Goal: Task Accomplishment & Management: Manage account settings

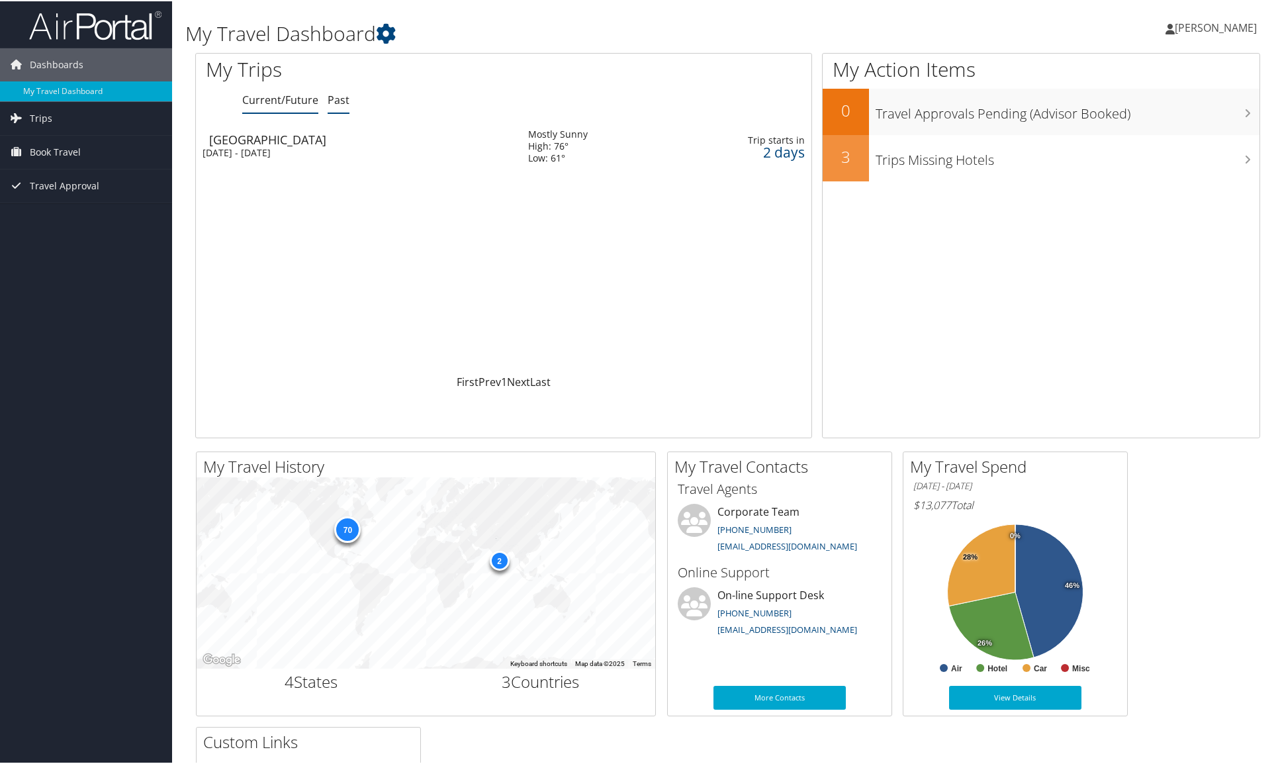
click at [337, 98] on link "Past" at bounding box center [339, 98] width 22 height 15
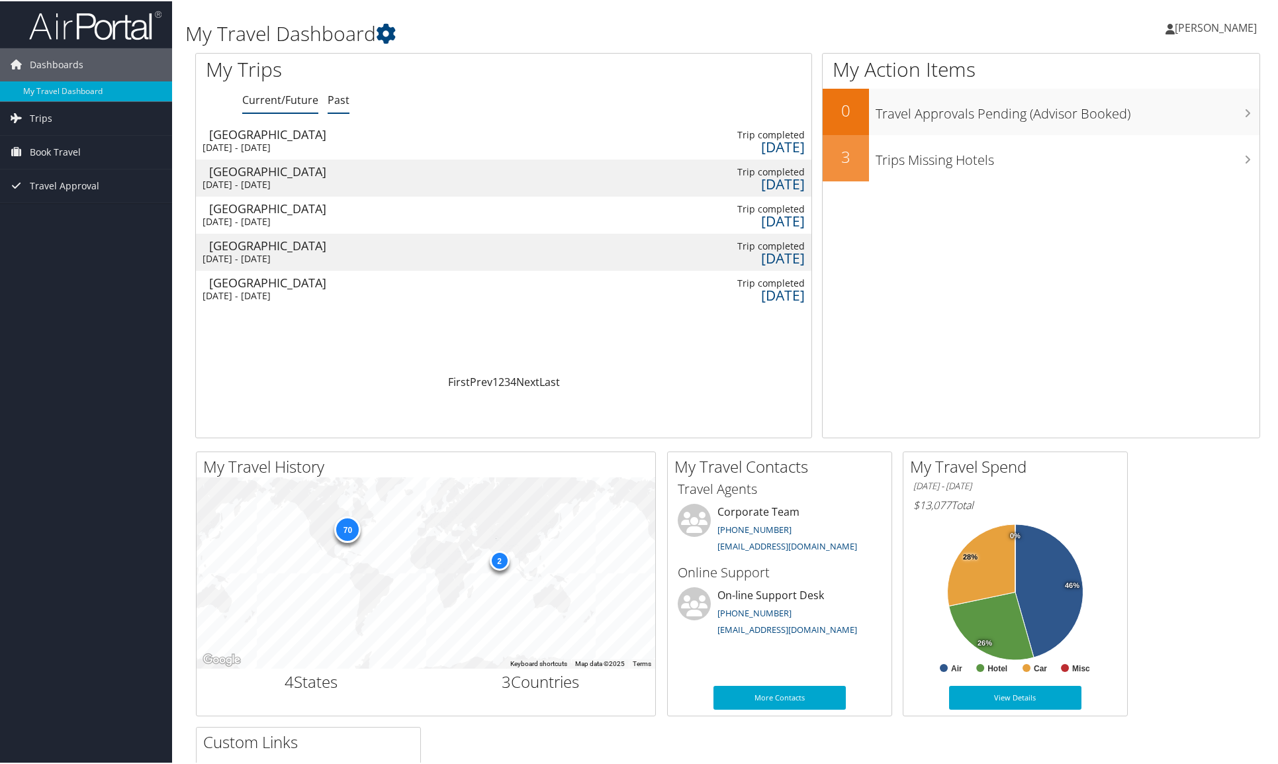
click at [271, 99] on link "Current/Future" at bounding box center [280, 98] width 76 height 15
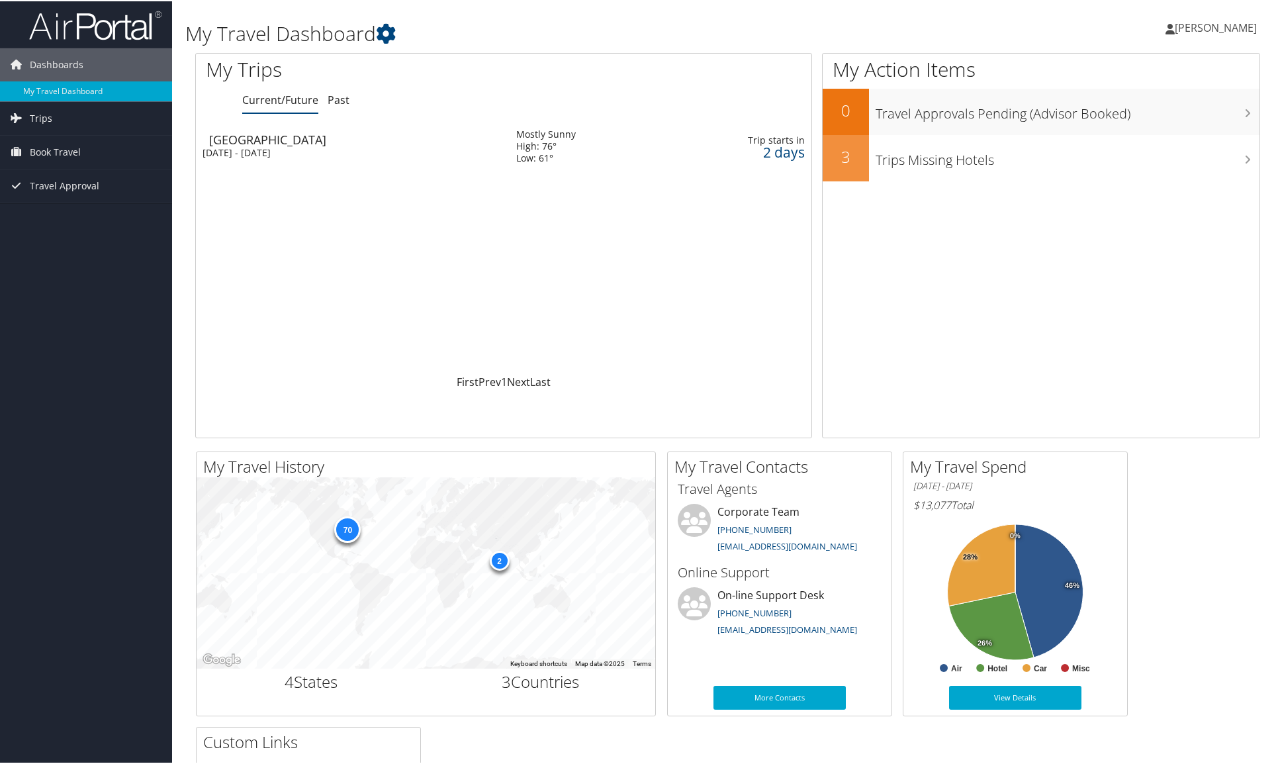
click at [413, 142] on div "Boston" at bounding box center [356, 138] width 294 height 12
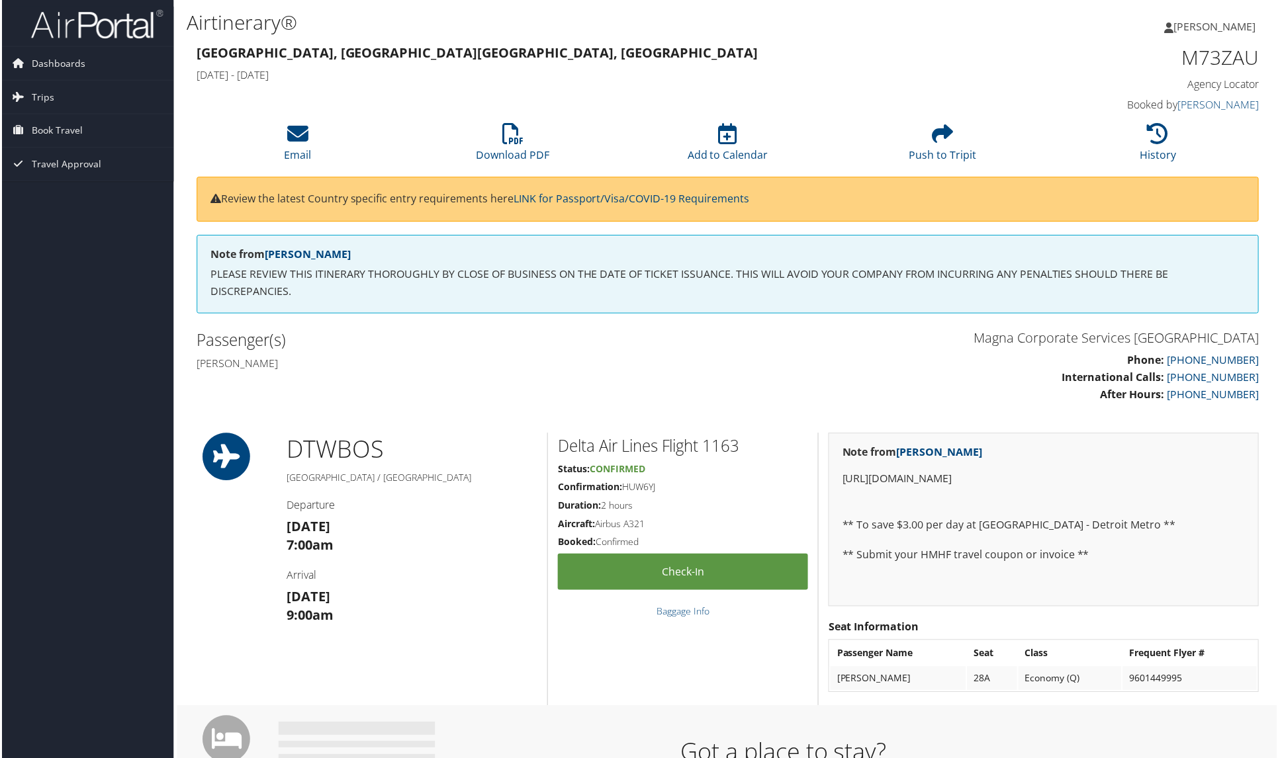
click at [1227, 29] on span "[PERSON_NAME]" at bounding box center [1215, 26] width 82 height 15
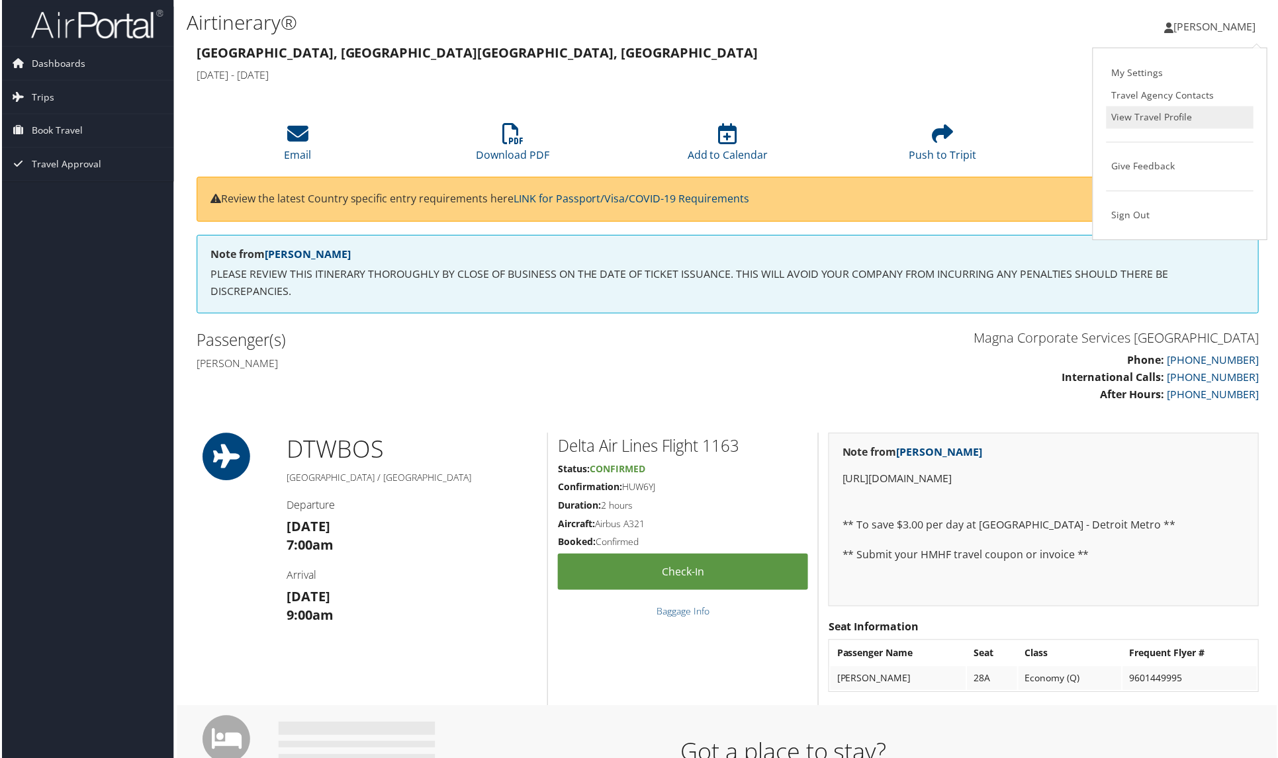
click at [1162, 118] on link "View Travel Profile" at bounding box center [1181, 118] width 148 height 22
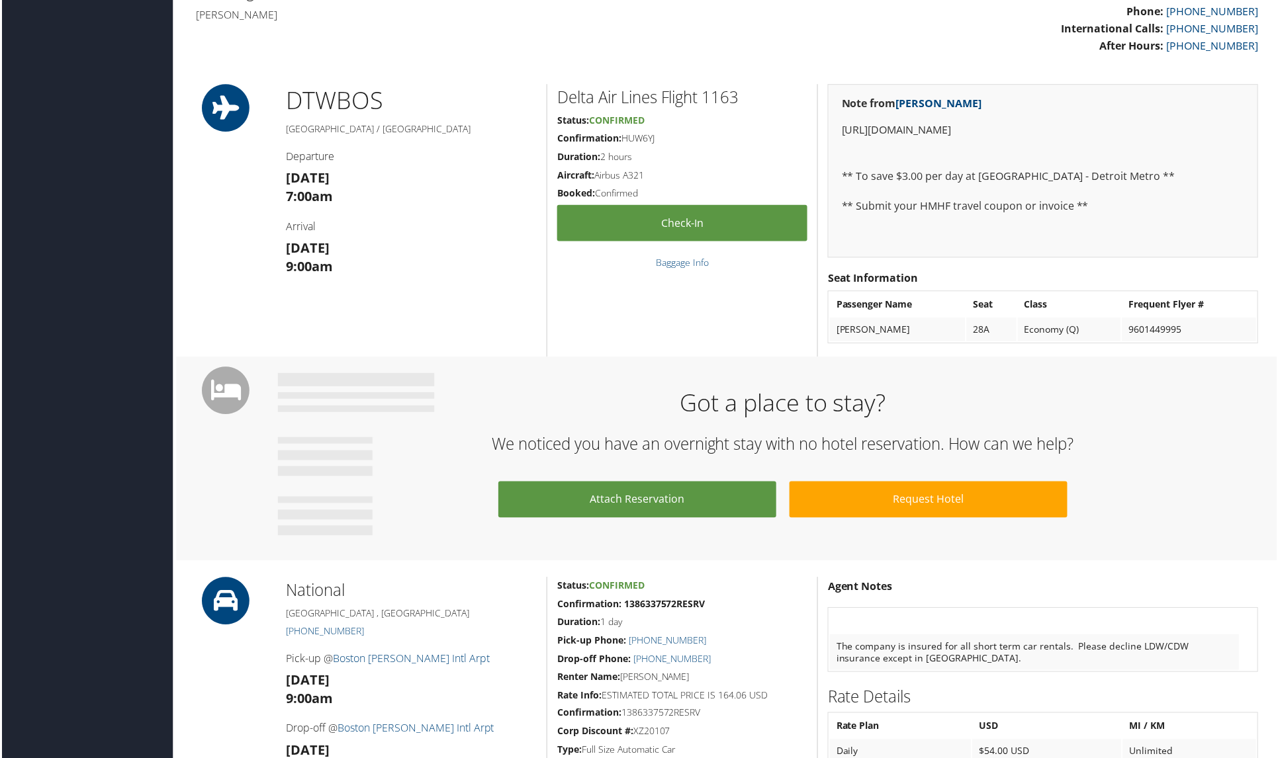
scroll to position [417, 1]
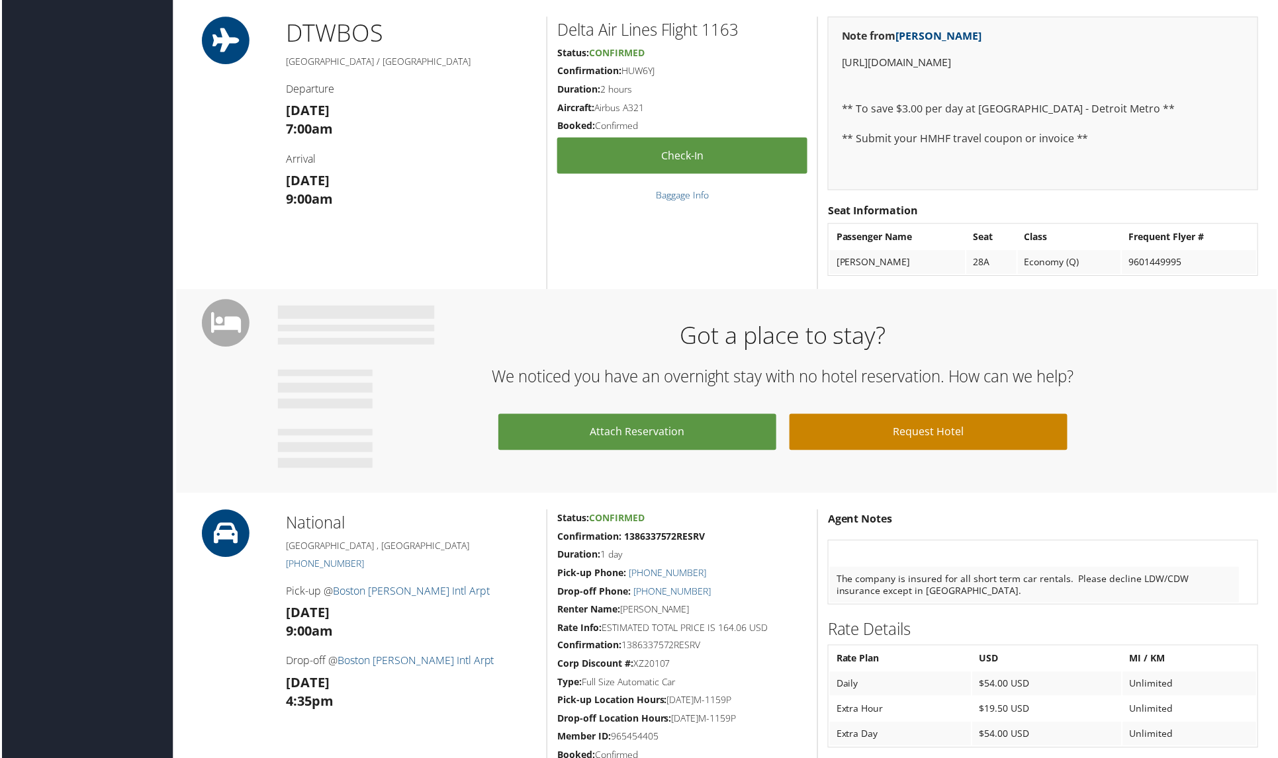
click at [942, 441] on link "Request Hotel" at bounding box center [928, 433] width 279 height 36
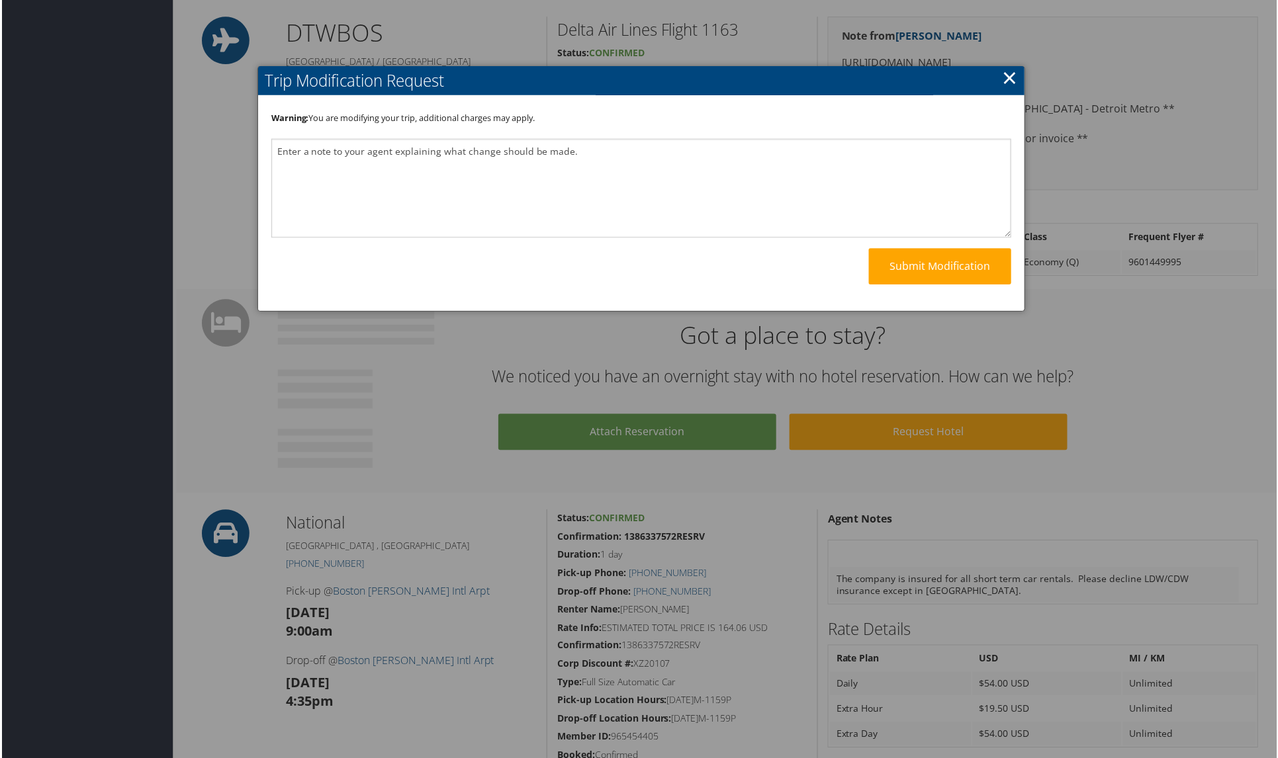
click at [1010, 80] on link "×" at bounding box center [1009, 77] width 15 height 26
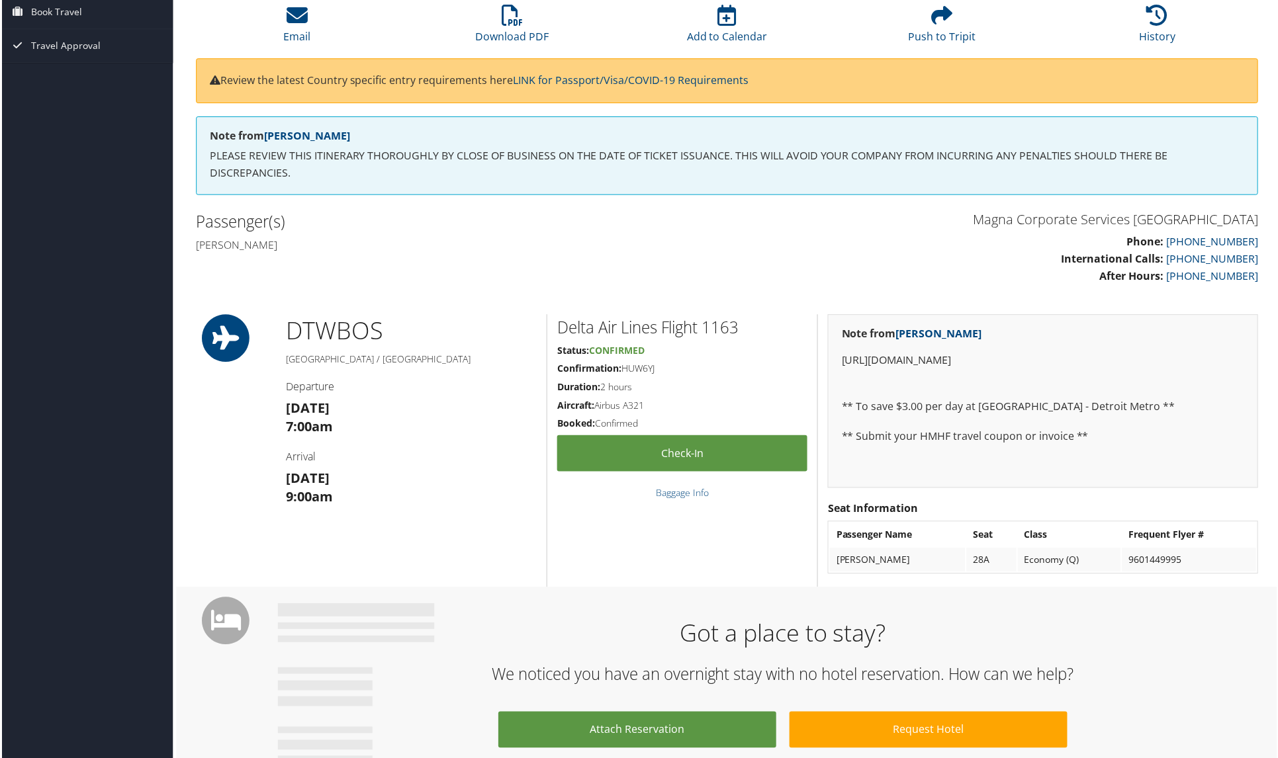
scroll to position [0, 1]
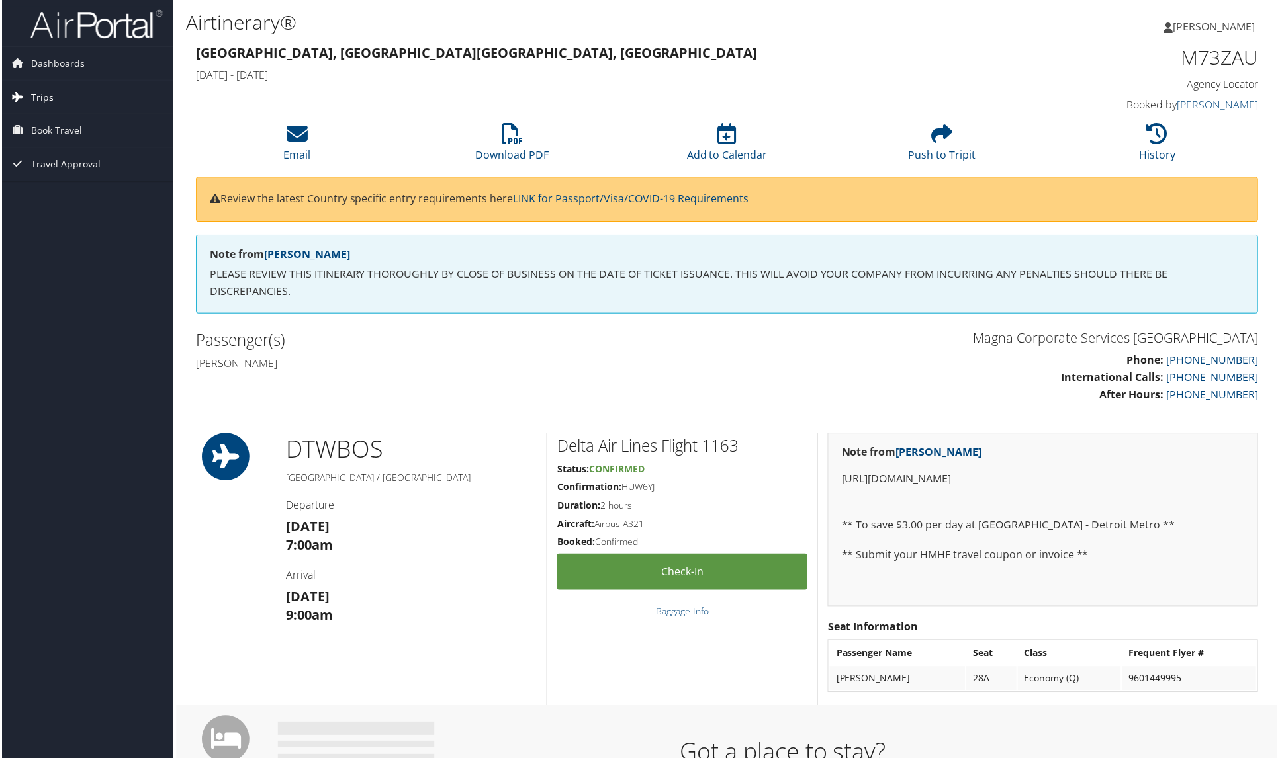
drag, startPoint x: 44, startPoint y: 94, endPoint x: 79, endPoint y: 97, distance: 35.2
click at [44, 94] on span "Trips" at bounding box center [40, 97] width 22 height 33
click at [46, 127] on link "Current/Future Trips" at bounding box center [85, 124] width 172 height 20
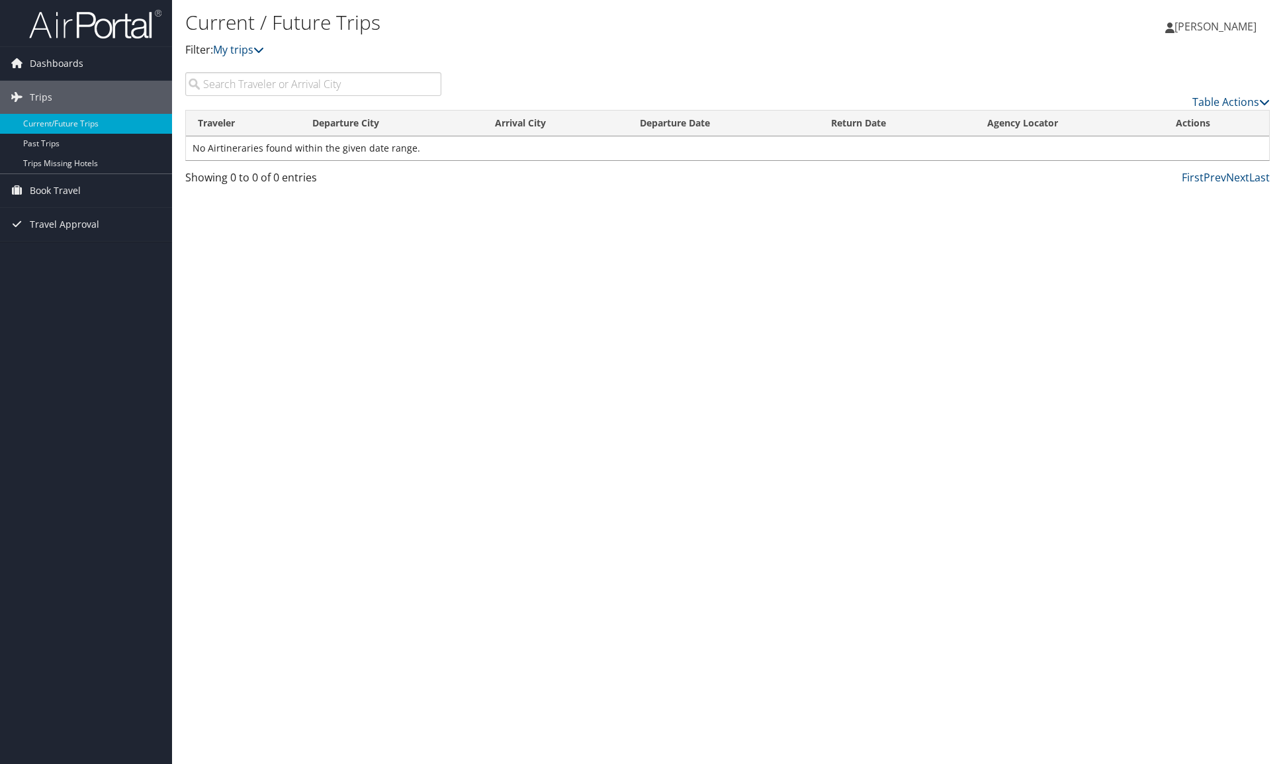
drag, startPoint x: 678, startPoint y: 271, endPoint x: 644, endPoint y: 262, distance: 34.8
click at [674, 270] on div "Current / Future Trips Filter: My trips Nikhil Shetty Nikhil Shetty My Settings…" at bounding box center [727, 382] width 1111 height 764
click at [60, 143] on link "Past Trips" at bounding box center [86, 144] width 172 height 20
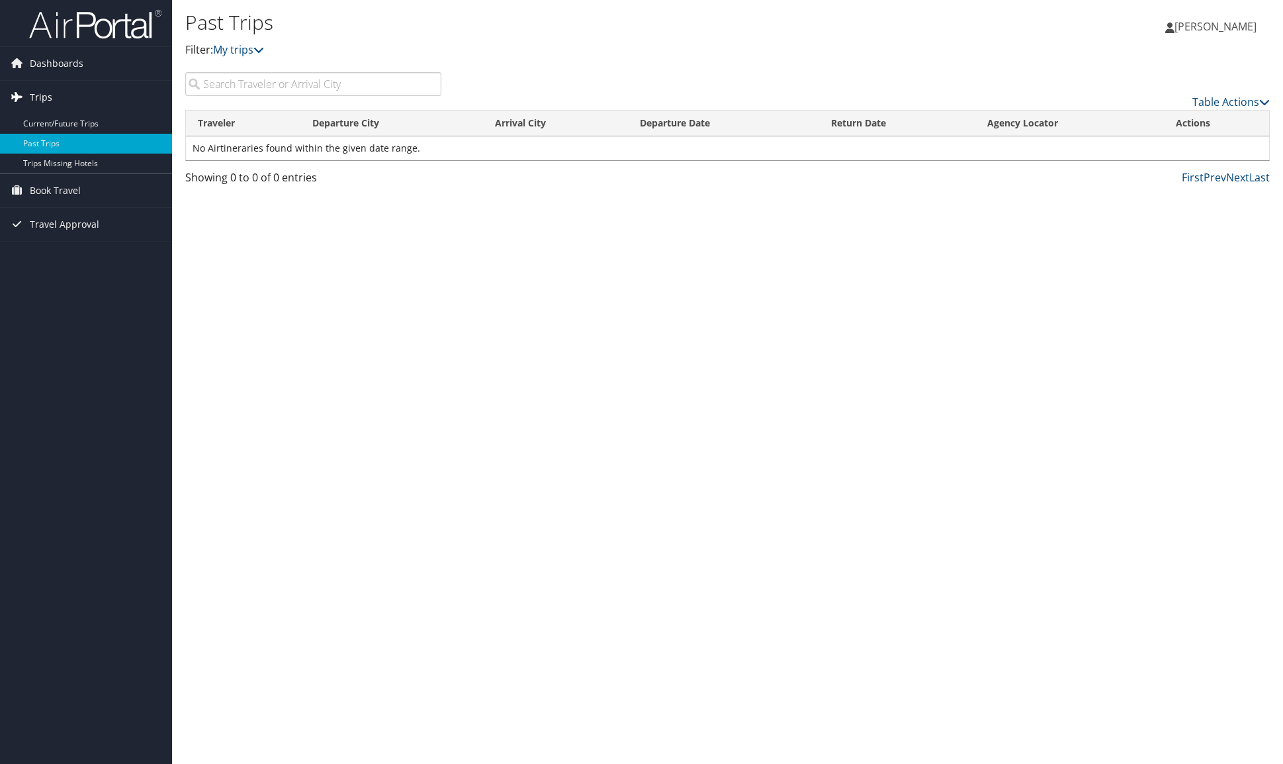
click at [52, 95] on link "Trips" at bounding box center [86, 97] width 172 height 33
click at [87, 101] on link "Trips" at bounding box center [86, 97] width 172 height 33
click at [51, 61] on span "Dashboards" at bounding box center [57, 63] width 54 height 33
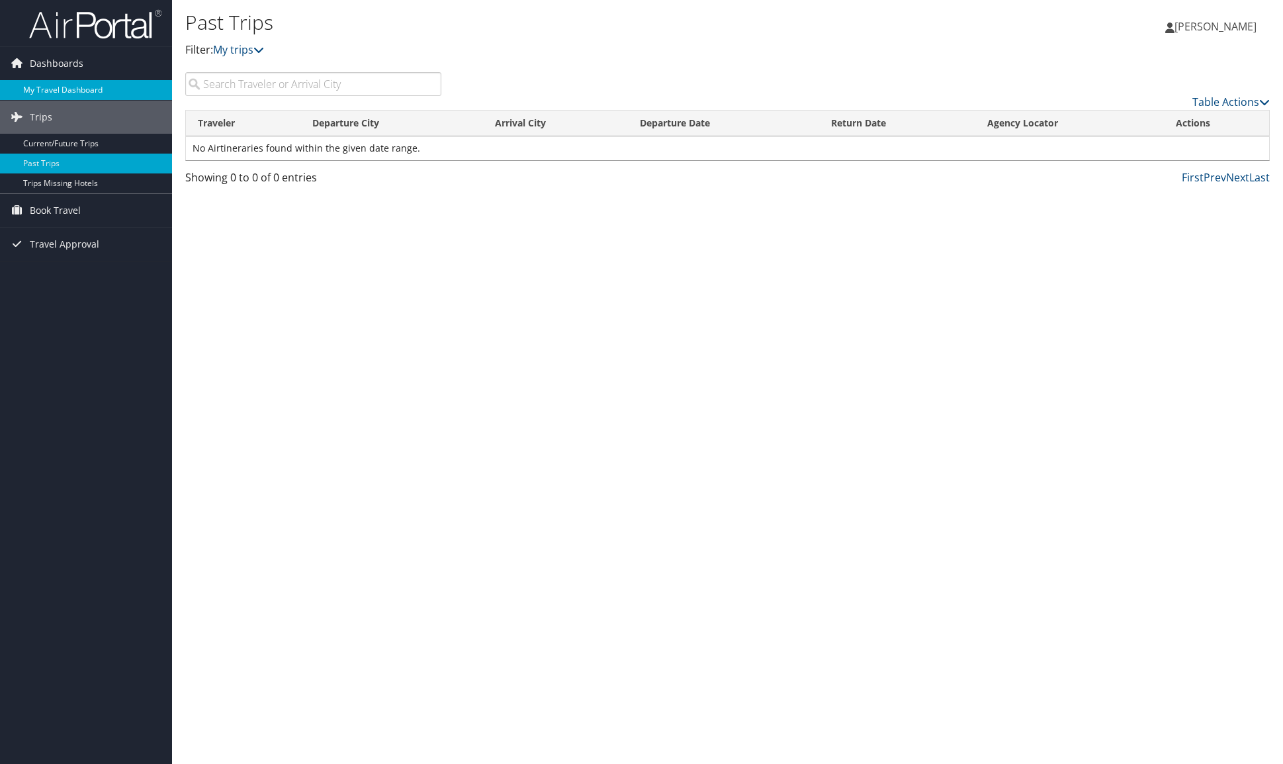
click at [103, 90] on link "My Travel Dashboard" at bounding box center [86, 90] width 172 height 20
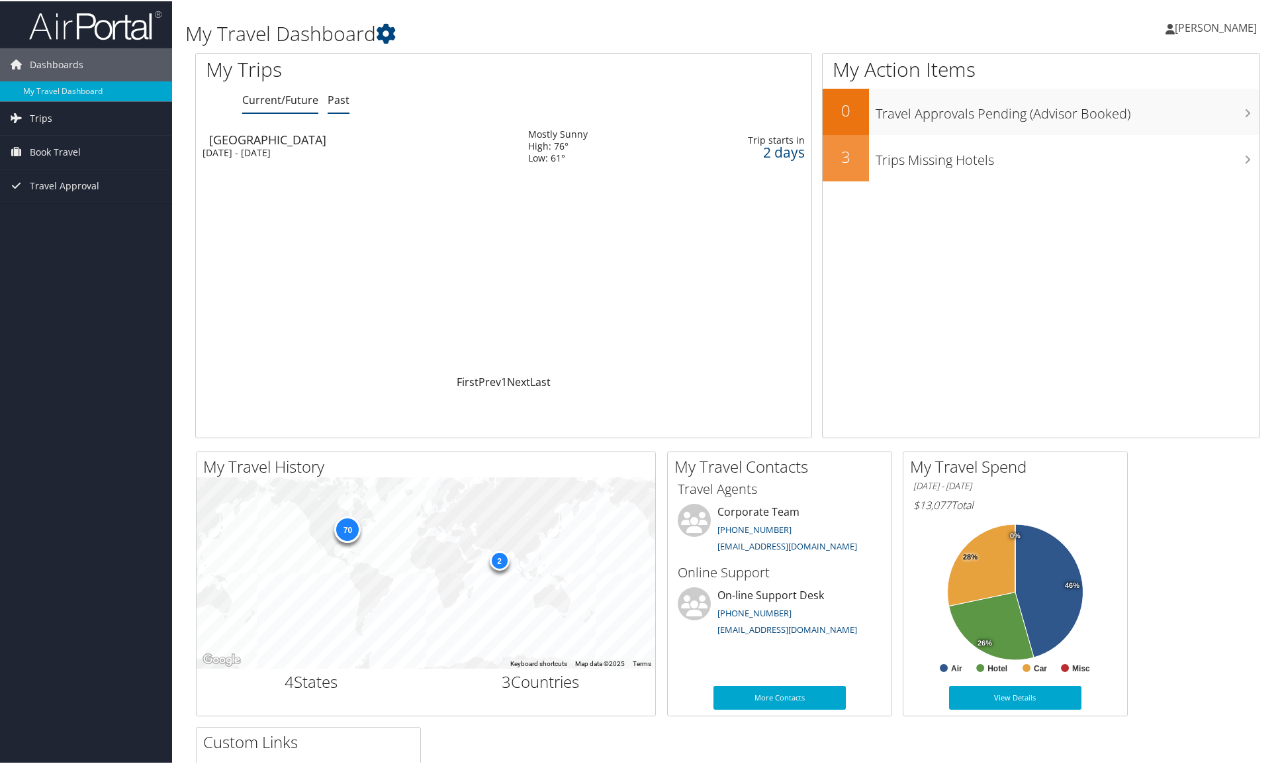
click at [340, 101] on link "Past" at bounding box center [339, 98] width 22 height 15
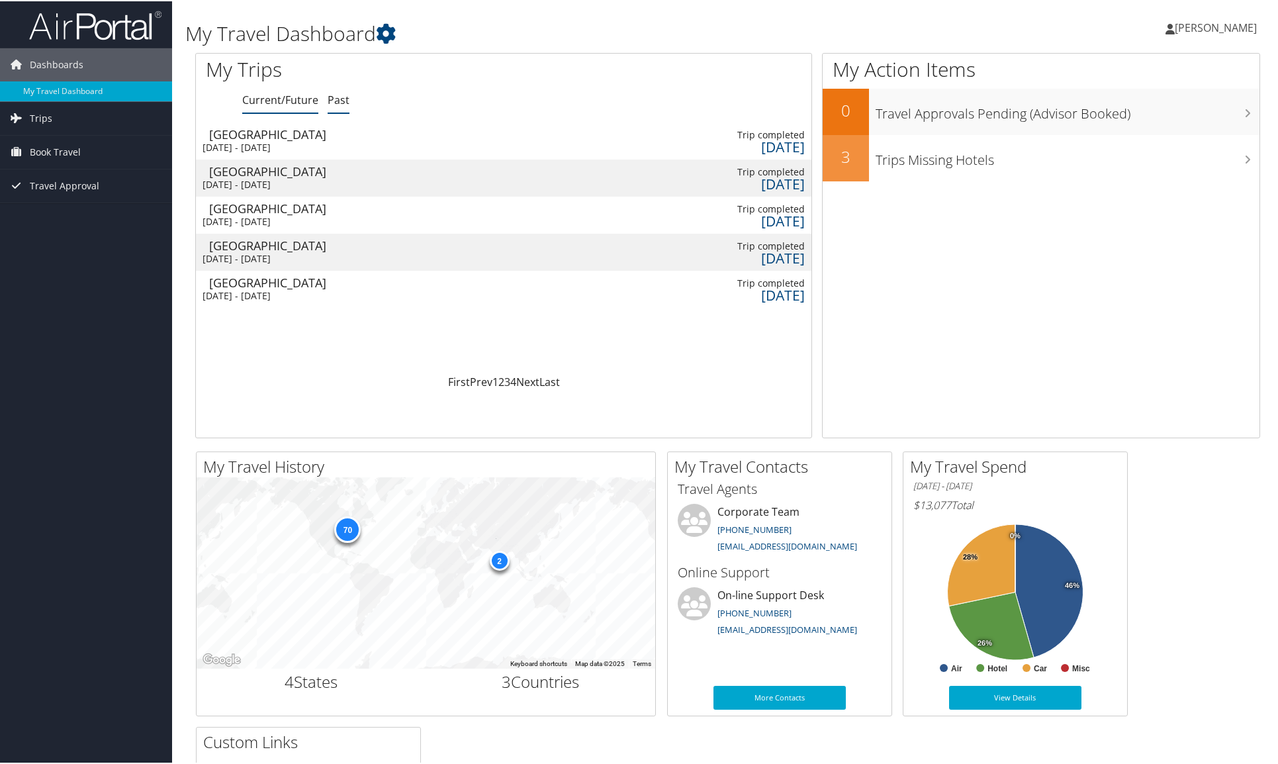
click at [279, 100] on link "Current/Future" at bounding box center [280, 98] width 76 height 15
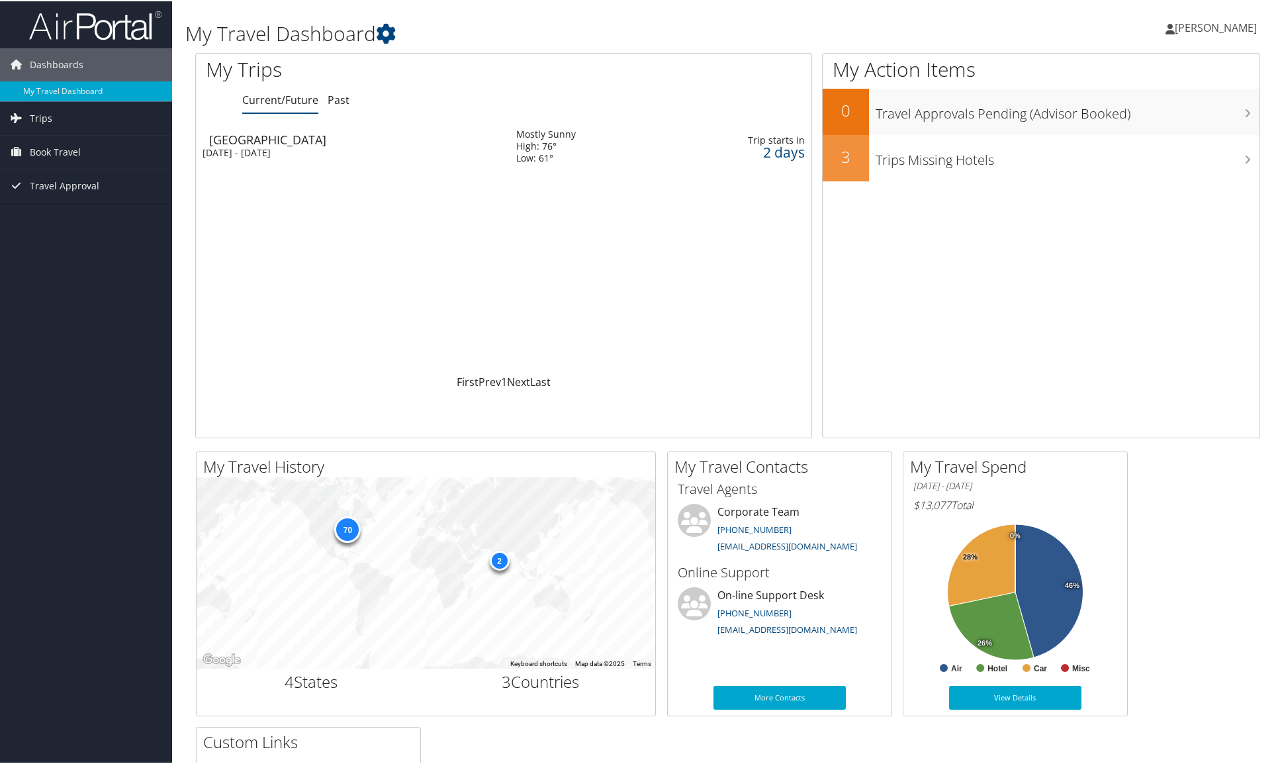
click at [752, 155] on div "2 days" at bounding box center [713, 151] width 184 height 12
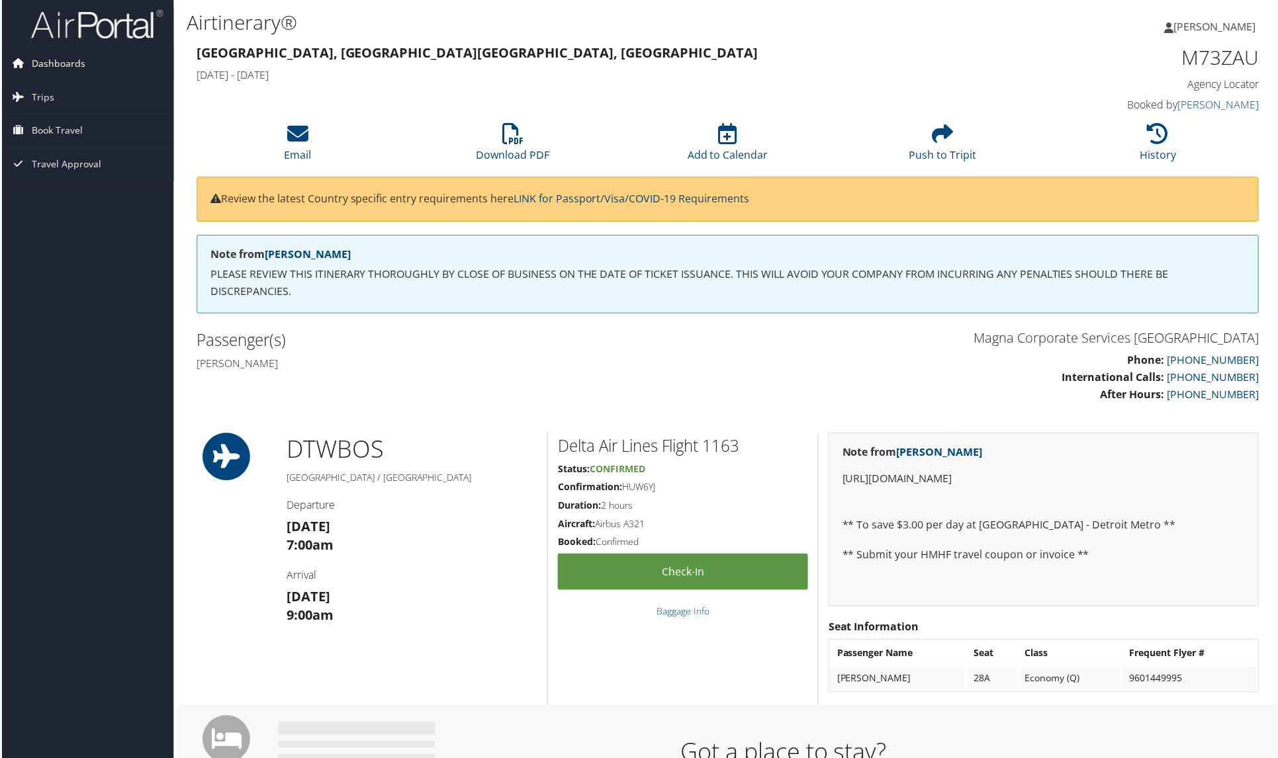
click at [60, 59] on span "Dashboards" at bounding box center [57, 63] width 54 height 33
click at [52, 87] on link "My Travel Dashboard" at bounding box center [86, 90] width 172 height 20
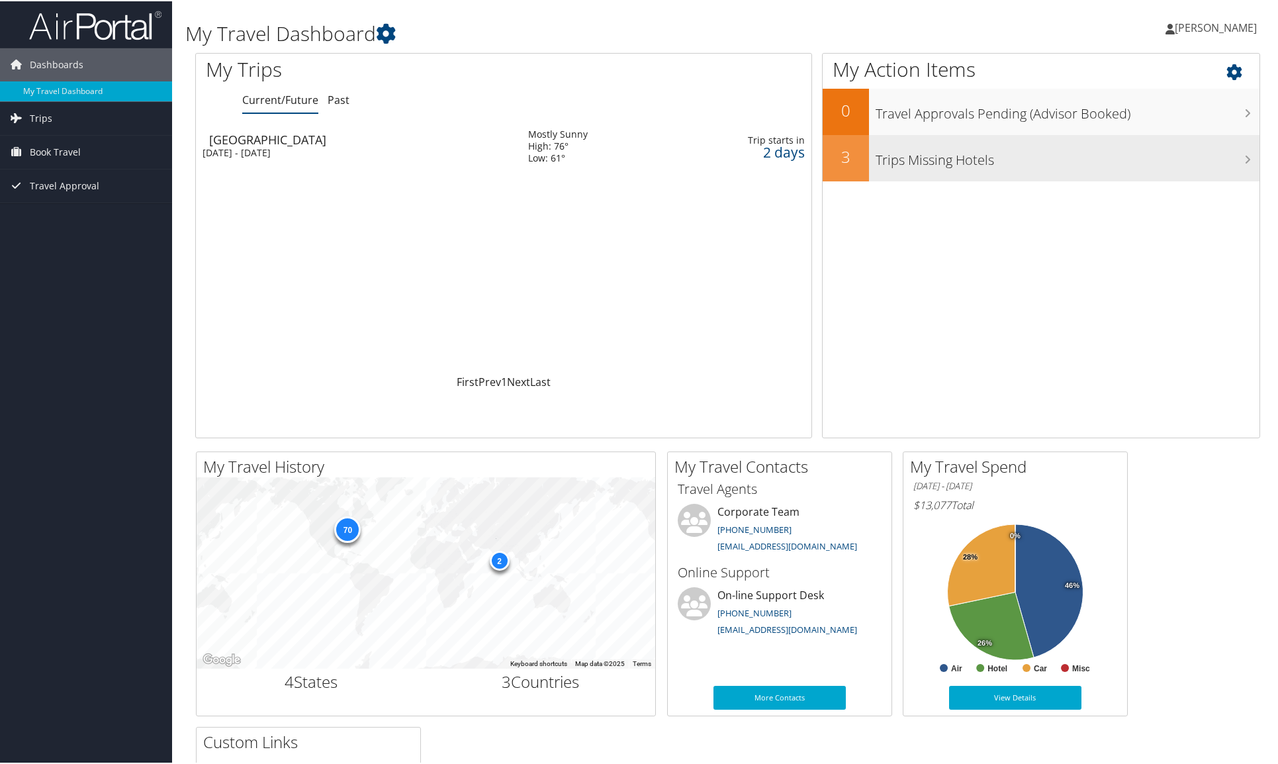
click at [1015, 142] on div "Trips Missing Hotels" at bounding box center [1064, 157] width 390 height 46
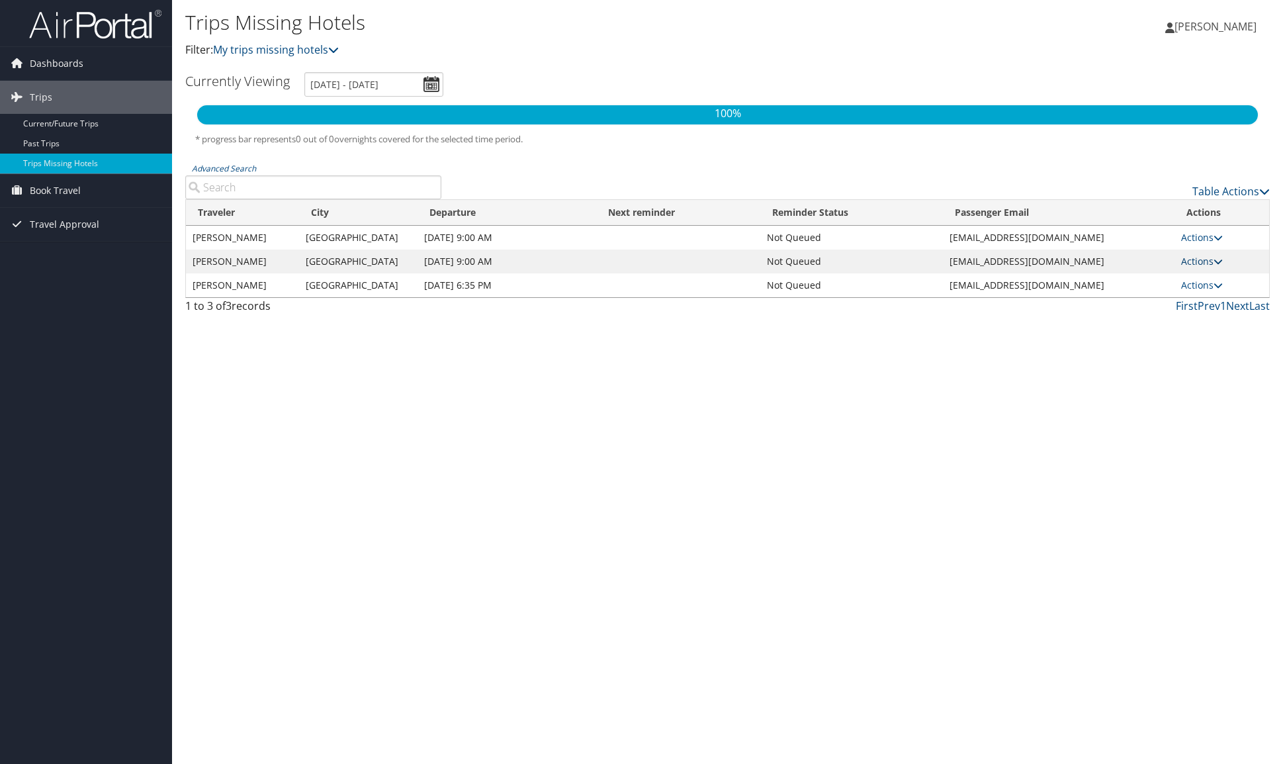
click at [1217, 258] on icon at bounding box center [1217, 261] width 9 height 9
click at [700, 384] on div "Trips Missing Hotels Filter: My trips missing hotels Nikhil Shetty Nikhil Shett…" at bounding box center [727, 382] width 1111 height 764
click at [1205, 257] on link "Actions" at bounding box center [1202, 261] width 42 height 13
click at [1162, 302] on link "View Itinerary" at bounding box center [1169, 303] width 91 height 22
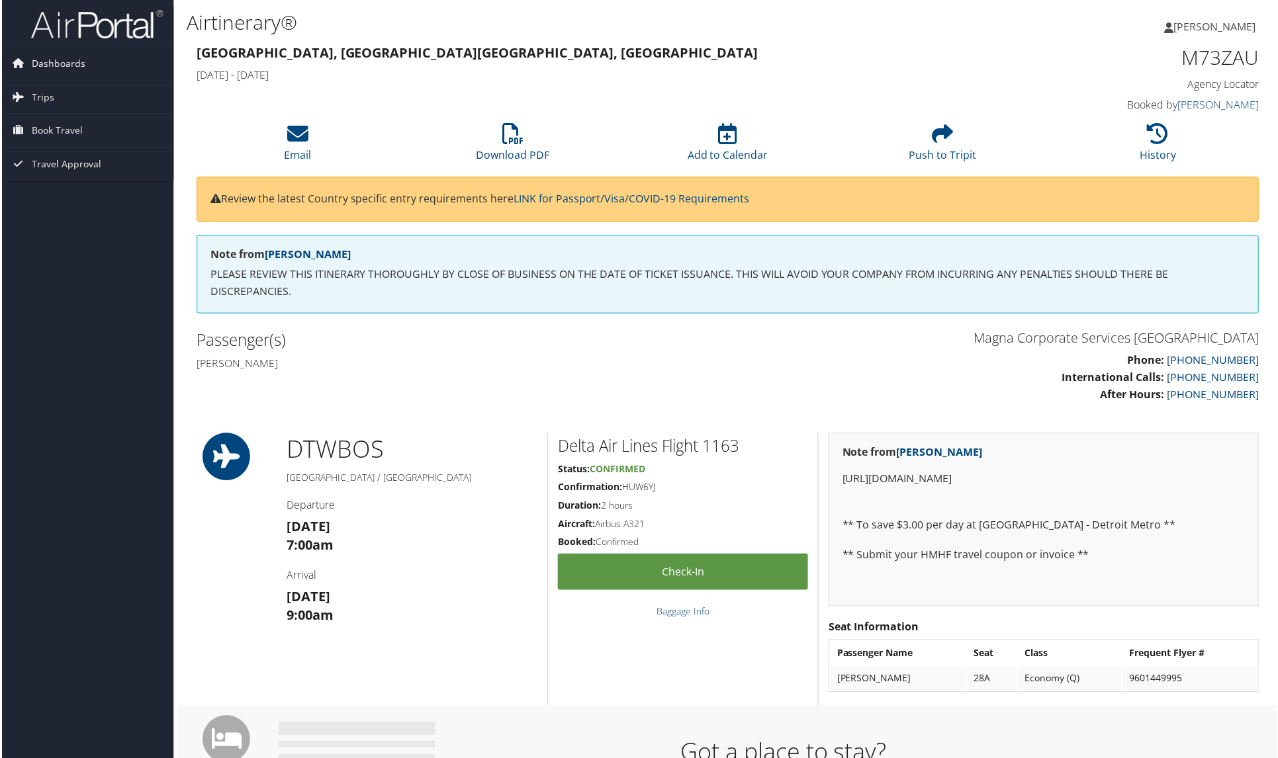
click at [948, 342] on h3 "Magna Corporate Services America" at bounding box center [999, 338] width 523 height 19
drag, startPoint x: 340, startPoint y: 303, endPoint x: 333, endPoint y: 298, distance: 8.1
click at [337, 301] on div "Note from Barbara Brown PLEASE REVIEW THIS ITINERARY THOROUGHLY BY CLOSE OF BUS…" at bounding box center [727, 275] width 1065 height 79
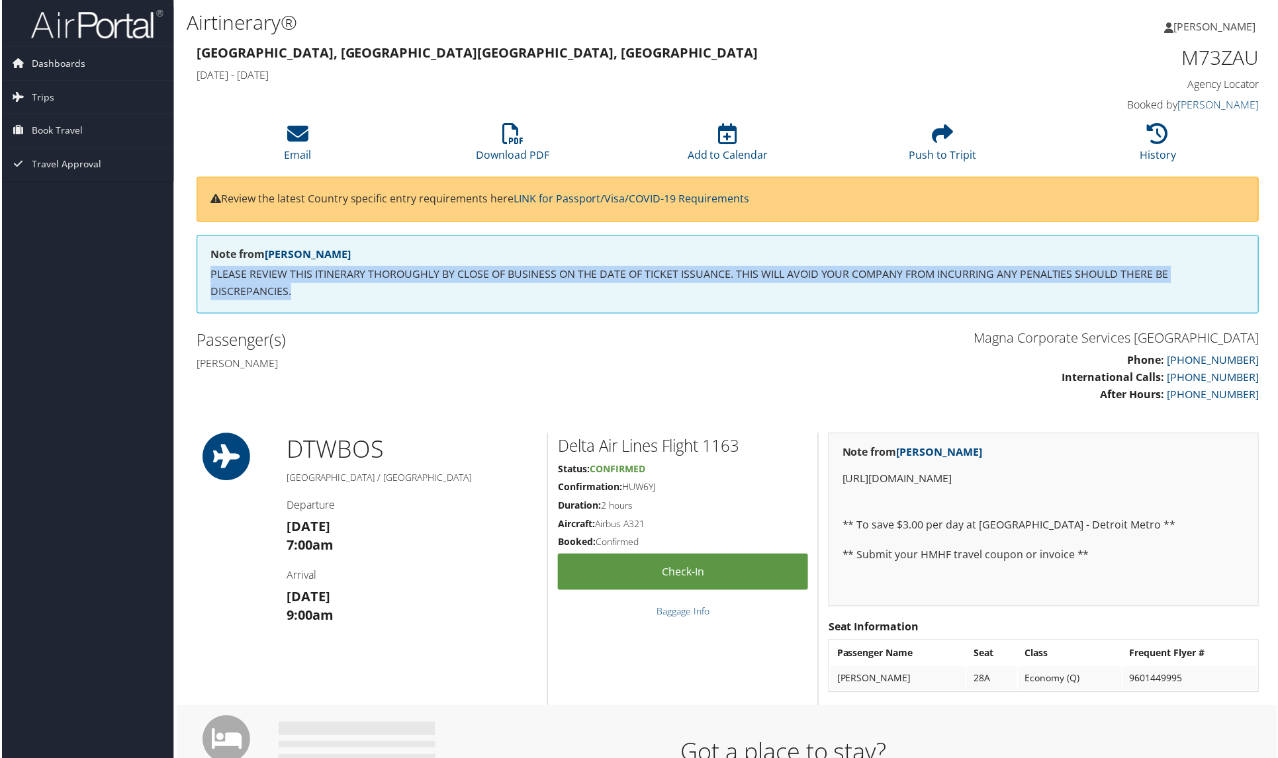
drag, startPoint x: 288, startPoint y: 294, endPoint x: 218, endPoint y: 283, distance: 70.4
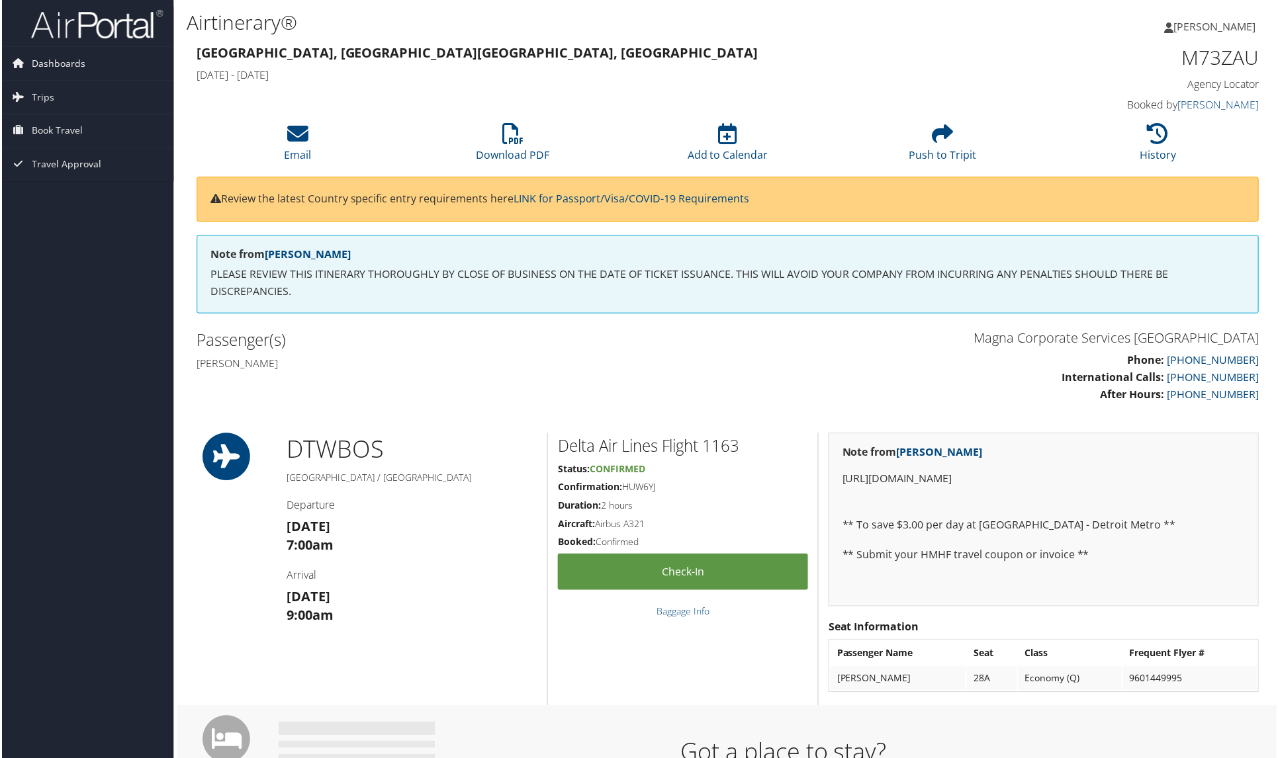
click at [43, 95] on span "Trips" at bounding box center [41, 97] width 22 height 33
click at [67, 159] on link "Trips Missing Hotels" at bounding box center [86, 163] width 172 height 20
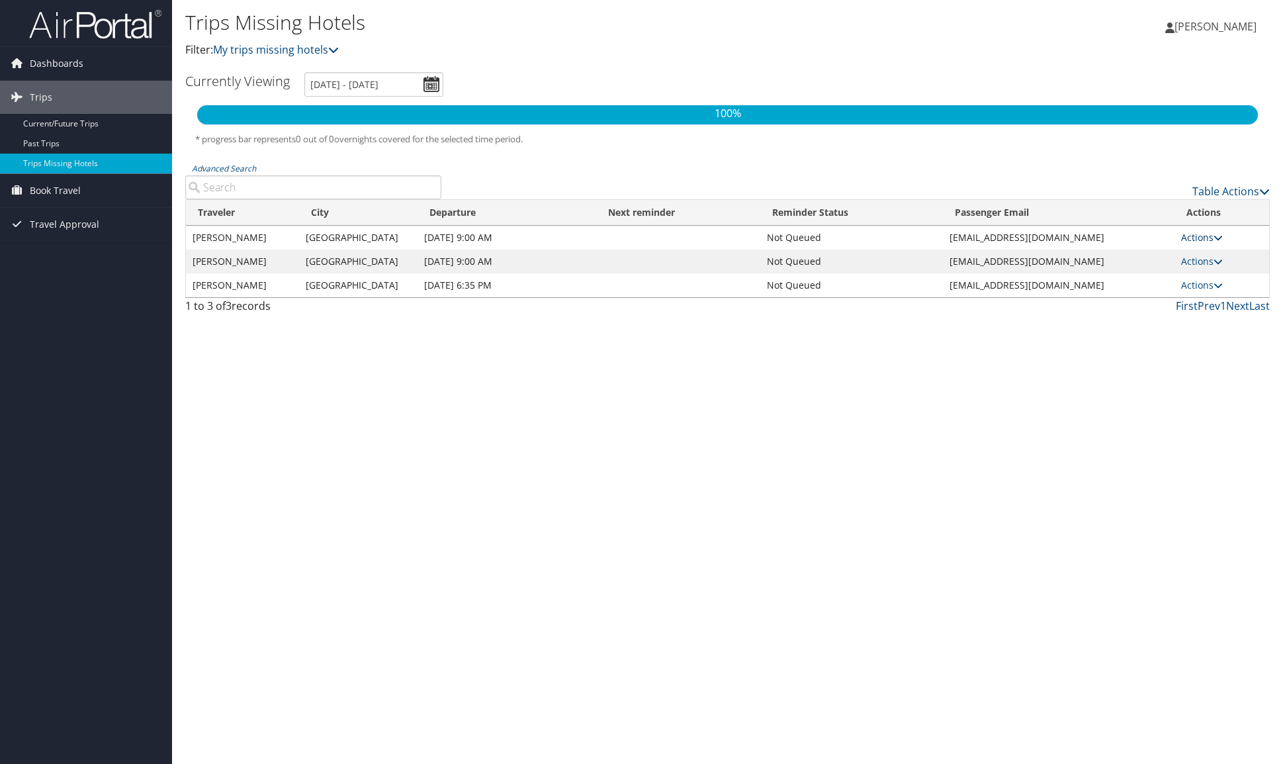
click at [1214, 235] on icon at bounding box center [1217, 237] width 9 height 9
drag, startPoint x: 1153, startPoint y: 366, endPoint x: 1167, endPoint y: 341, distance: 28.5
click at [1153, 365] on div "Trips Missing Hotels Filter: My trips missing hotels [PERSON_NAME] [PERSON_NAME…" at bounding box center [727, 382] width 1111 height 764
click at [1213, 261] on icon at bounding box center [1217, 261] width 9 height 9
click at [1176, 320] on link "Attach Hotel" at bounding box center [1169, 325] width 91 height 22
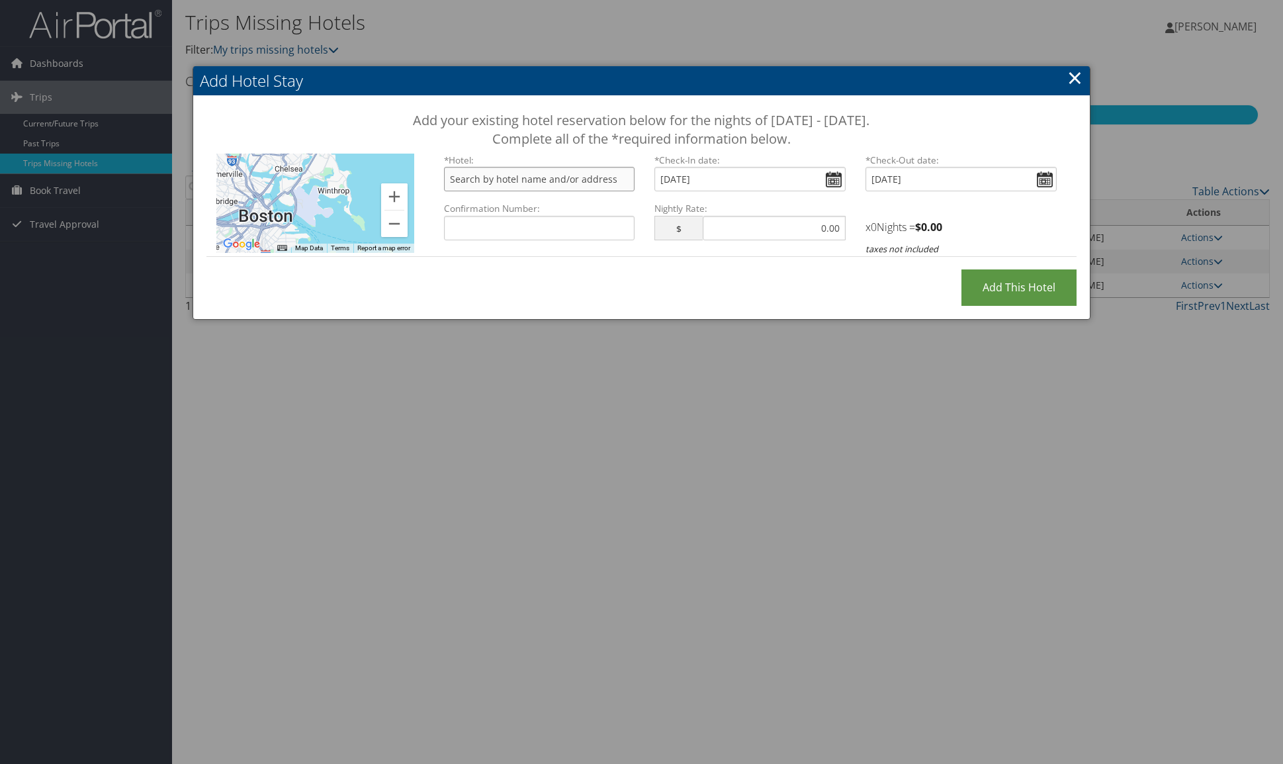
click at [558, 175] on input "text" at bounding box center [539, 179] width 191 height 24
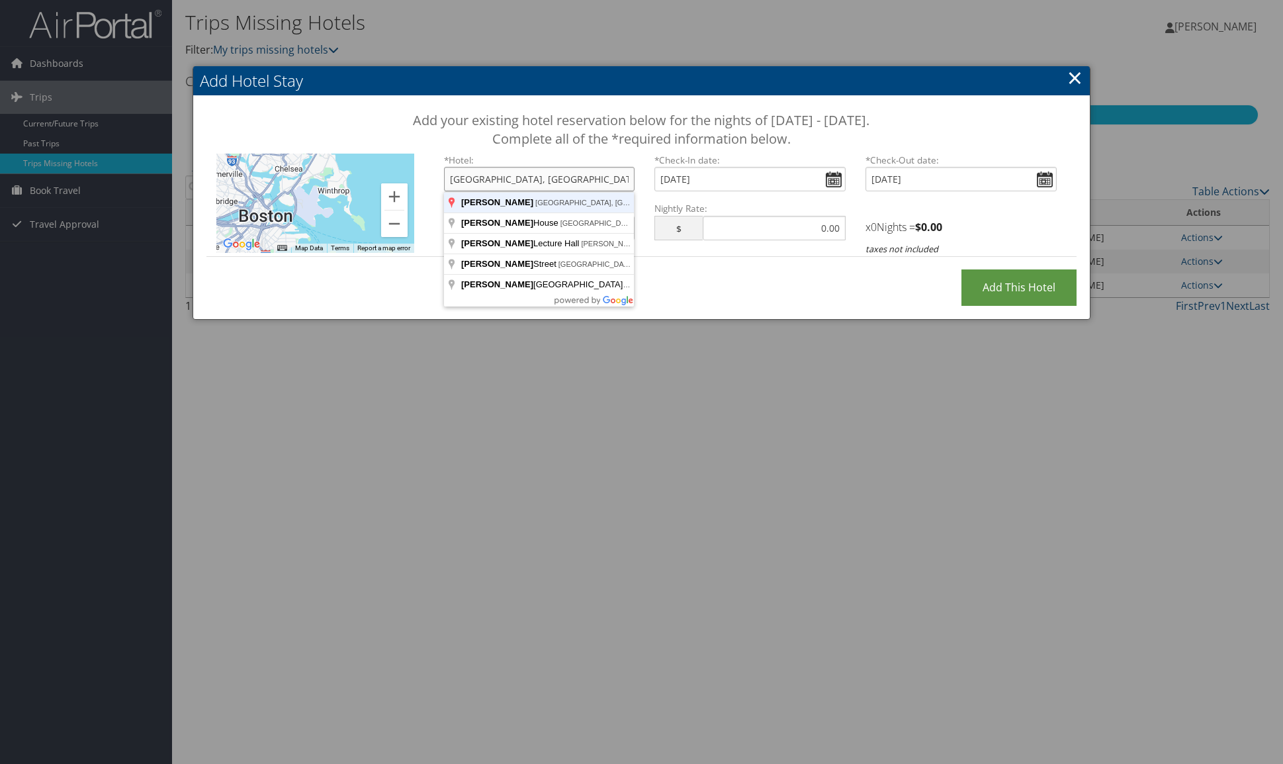
type input "[GEOGRAPHIC_DATA], [GEOGRAPHIC_DATA], [GEOGRAPHIC_DATA]"
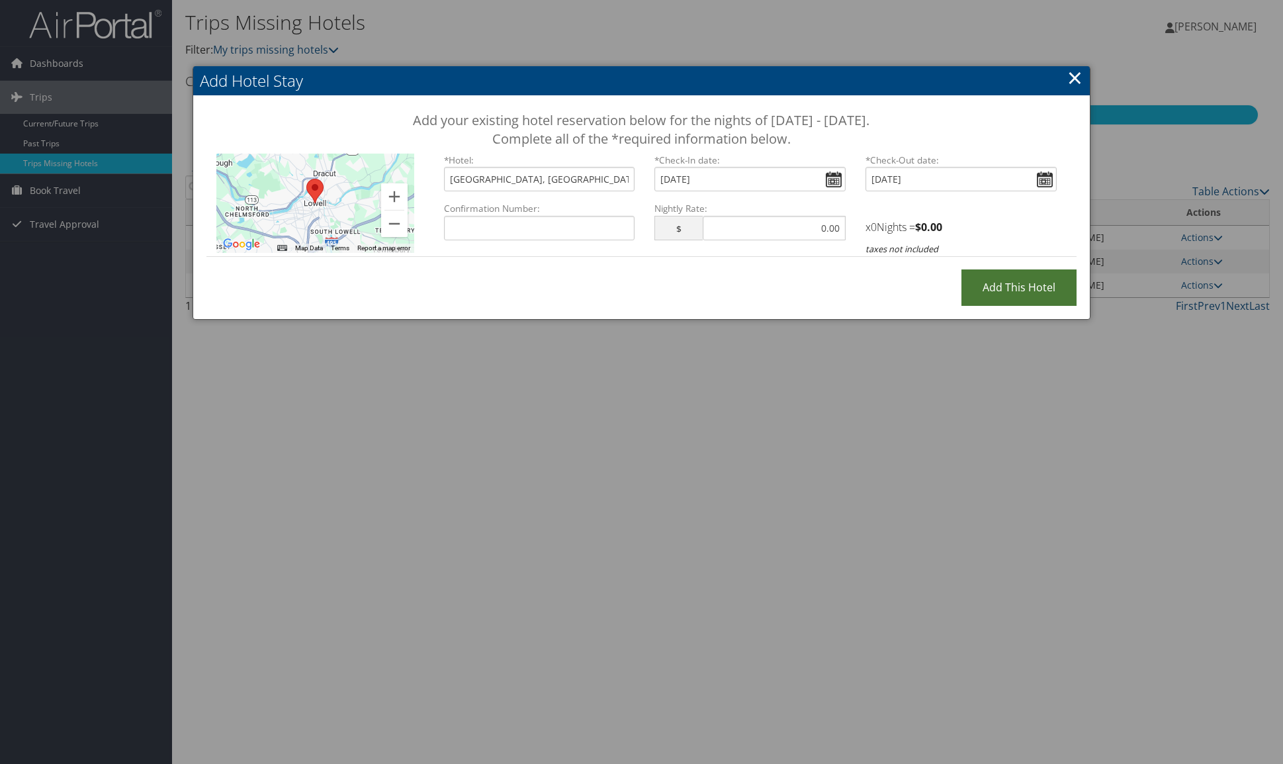
click at [1030, 292] on input "Add this Hotel" at bounding box center [1018, 287] width 115 height 36
type input "Processing..."
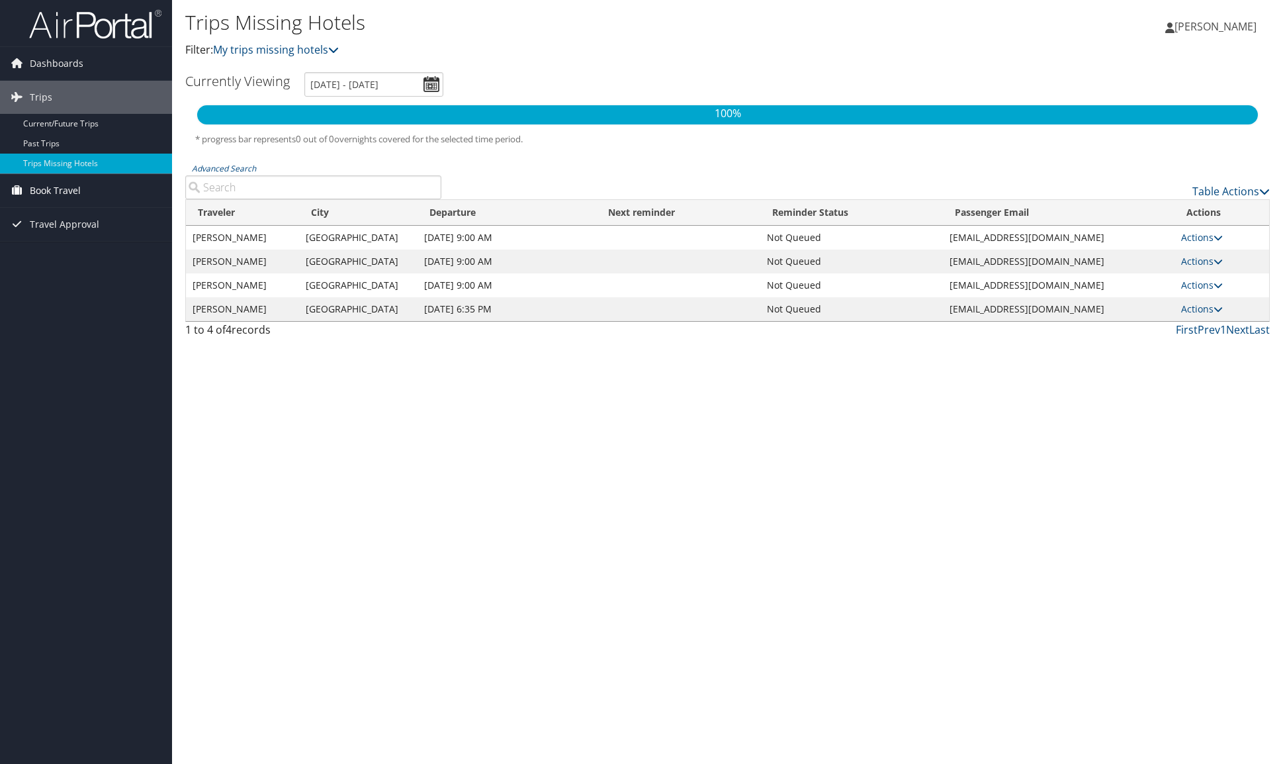
click at [75, 192] on span "Book Travel" at bounding box center [55, 190] width 51 height 33
click at [90, 251] on link "Book/Manage Online Trips" at bounding box center [86, 257] width 172 height 20
